Goal: Communication & Community: Answer question/provide support

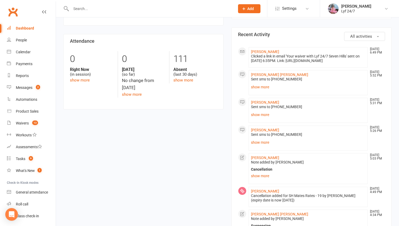
scroll to position [128, 0]
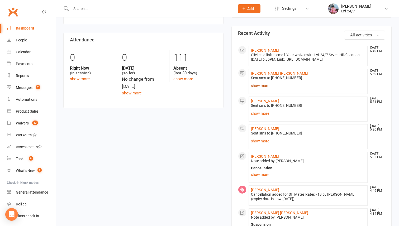
click at [262, 90] on link "show more" at bounding box center [308, 85] width 114 height 7
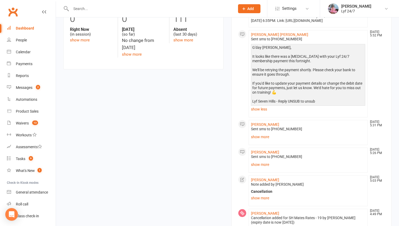
scroll to position [82, 0]
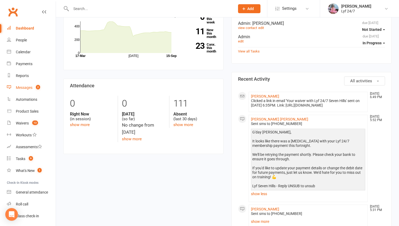
click at [16, 87] on div "Messages" at bounding box center [24, 88] width 17 height 4
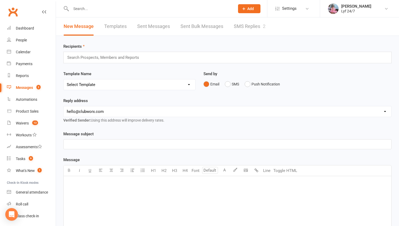
click at [249, 30] on link "SMS Replies 2" at bounding box center [250, 26] width 32 height 18
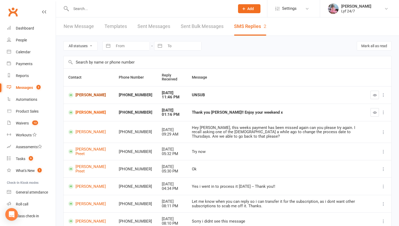
click at [84, 97] on link "[PERSON_NAME]" at bounding box center [88, 95] width 41 height 5
